Goal: Ask a question

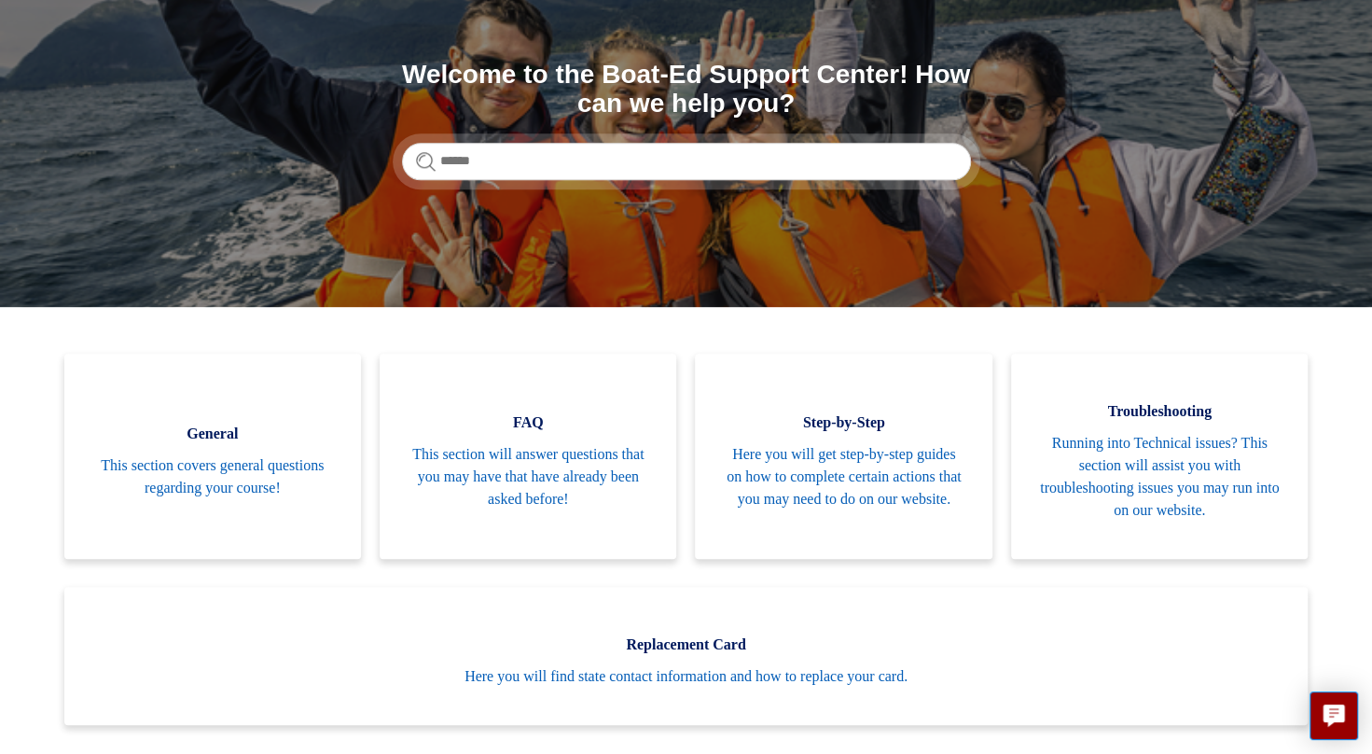
scroll to position [187, 0]
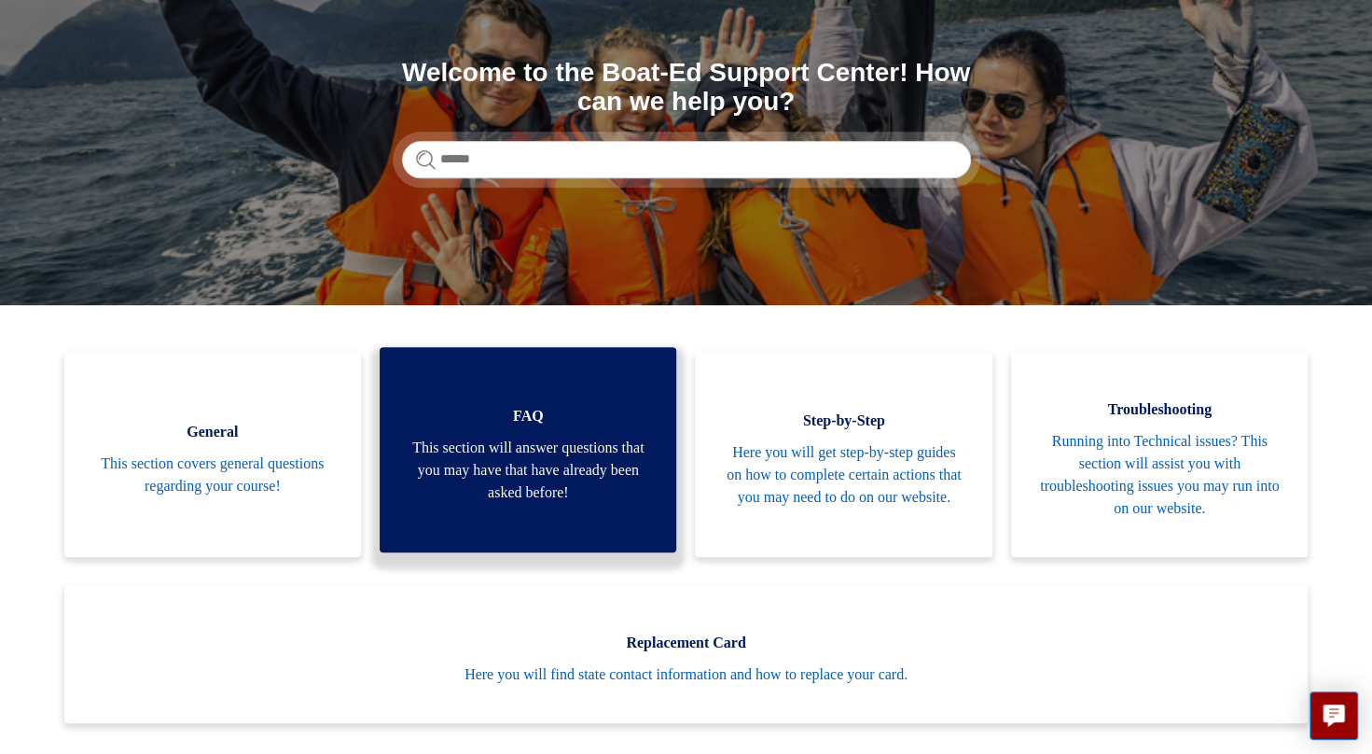
click at [570, 456] on span "This section will answer questions that you may have that have already been ask…" at bounding box center [528, 470] width 241 height 67
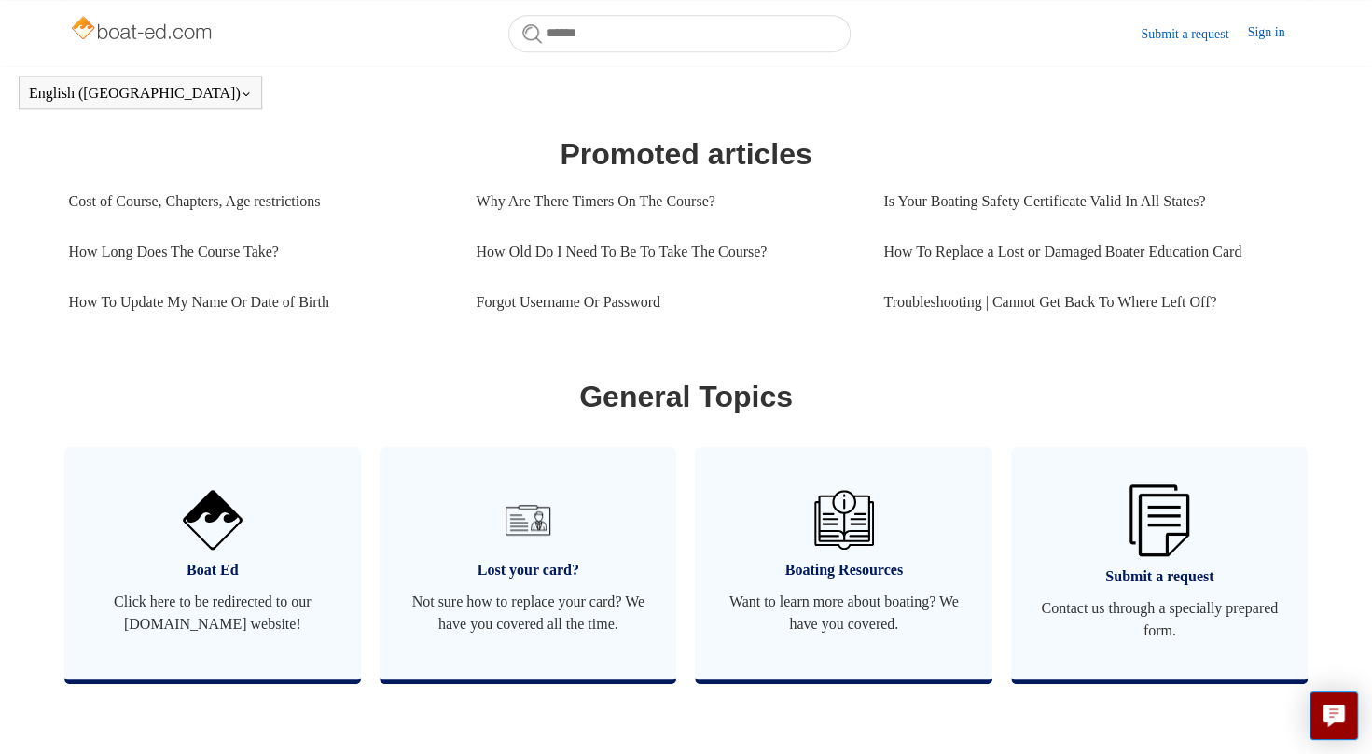
scroll to position [799, 0]
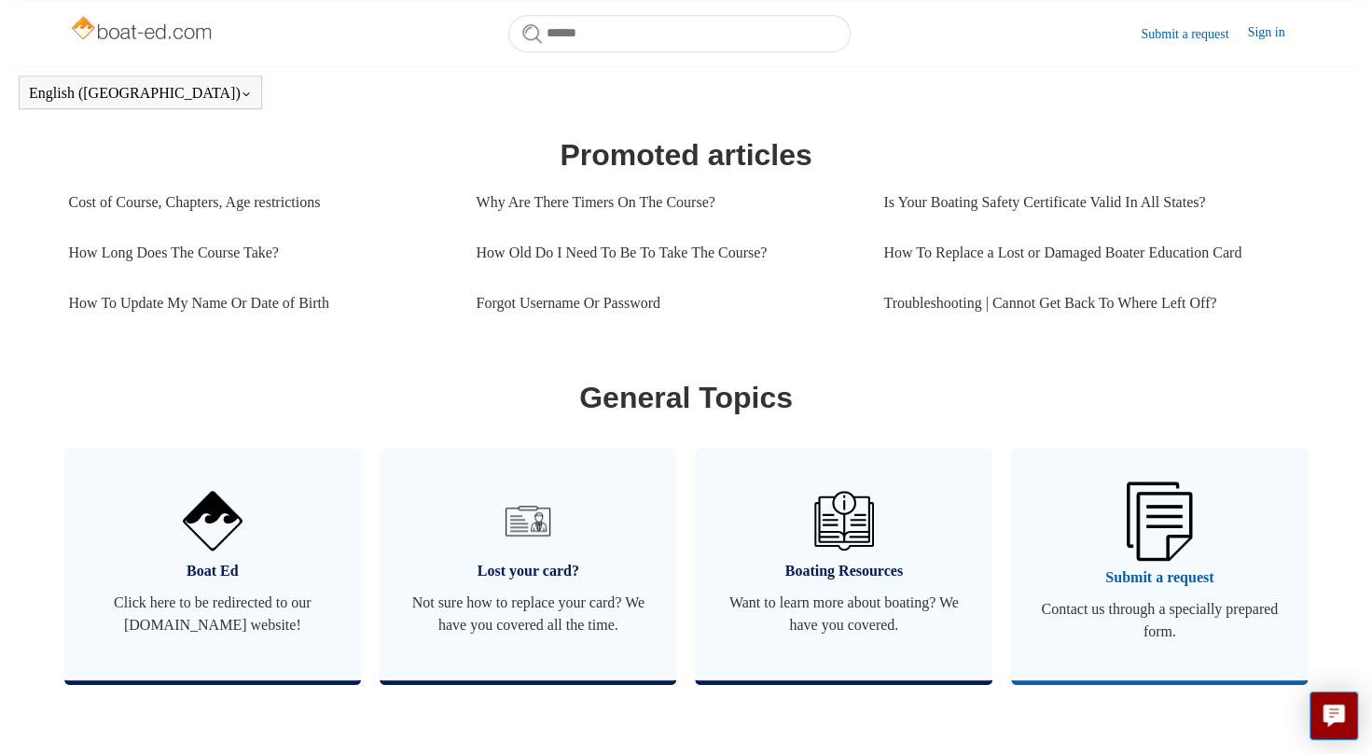
click at [1162, 572] on span "Submit a request" at bounding box center [1159, 577] width 241 height 22
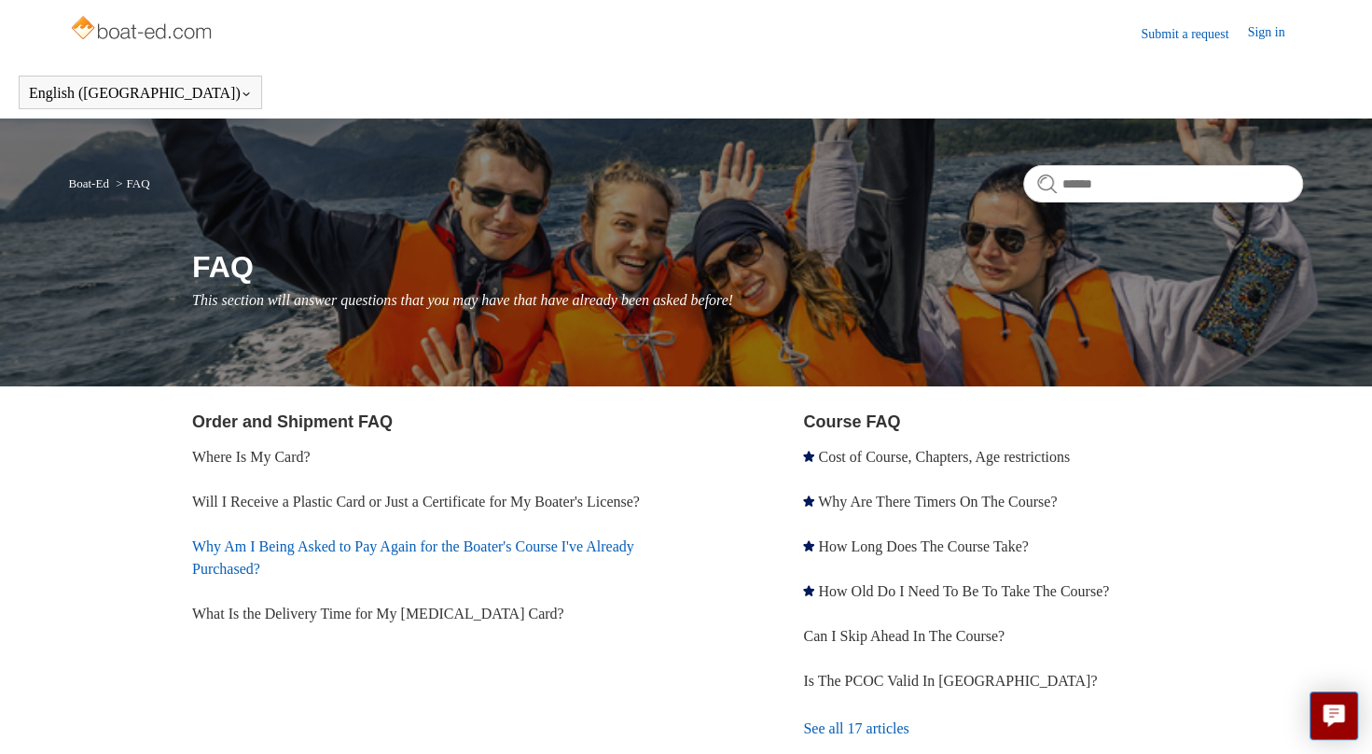
click at [513, 568] on link "Why Am I Being Asked to Pay Again for the Boater's Course I've Already Purchase…" at bounding box center [413, 557] width 442 height 38
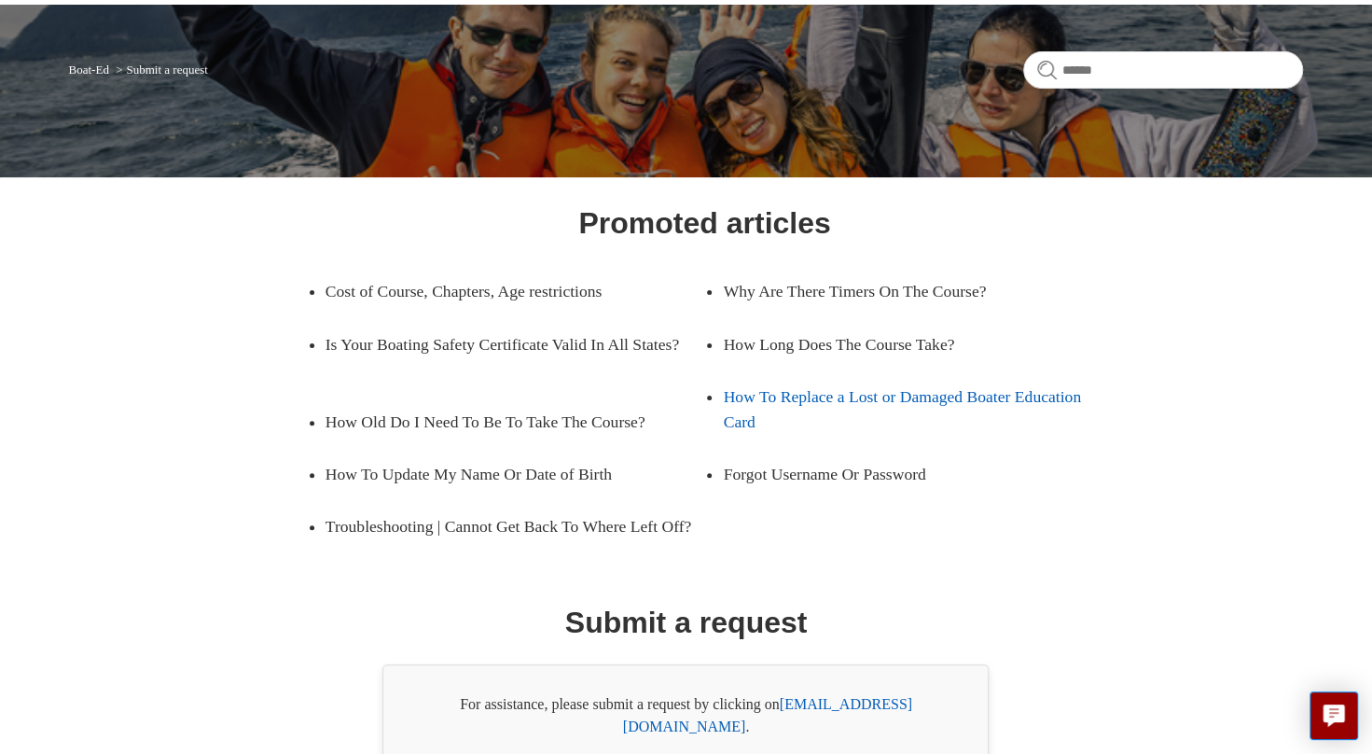
scroll to position [250, 0]
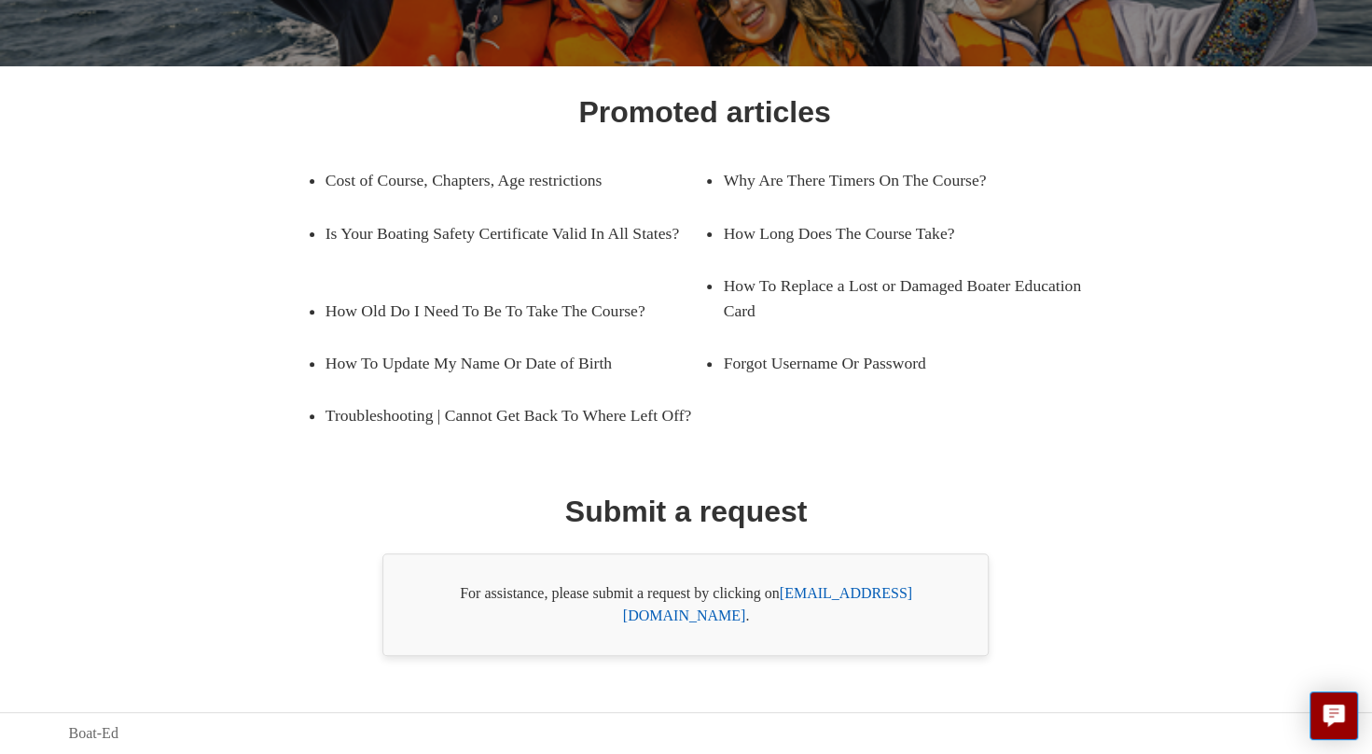
click at [867, 621] on link "[EMAIL_ADDRESS][DOMAIN_NAME]" at bounding box center [767, 604] width 289 height 38
click at [819, 614] on link "[EMAIL_ADDRESS][DOMAIN_NAME]" at bounding box center [767, 604] width 289 height 38
click at [1050, 522] on div "Promoted articles Cost of Course, Chapters, Age restrictions Why Are There Time…" at bounding box center [687, 373] width 1112 height 566
